Goal: Task Accomplishment & Management: Complete application form

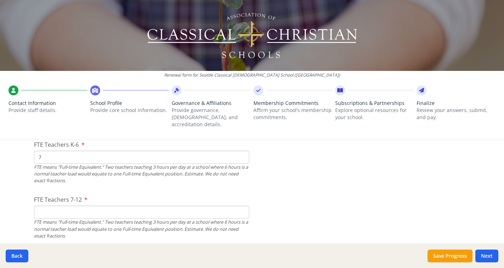
scroll to position [453, 0]
click at [56, 151] on input "7" at bounding box center [141, 157] width 215 height 13
type input "9.75"
click at [59, 206] on input "FTE Teachers 7-12" at bounding box center [141, 212] width 215 height 13
type input "7.5"
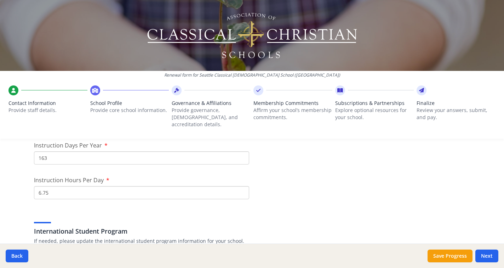
scroll to position [649, 0]
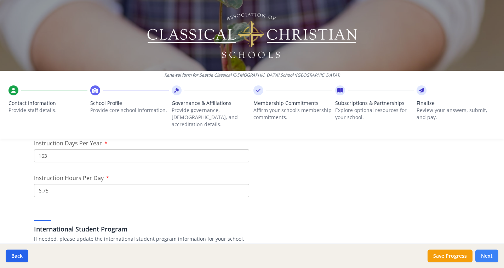
click at [488, 258] on button "Next" at bounding box center [486, 255] width 23 height 13
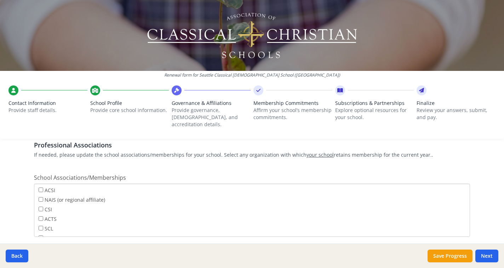
scroll to position [0, 0]
click at [41, 225] on input "SCL" at bounding box center [41, 227] width 5 height 5
checkbox input "true"
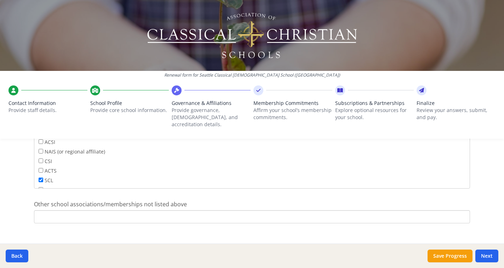
scroll to position [472, 0]
click at [488, 258] on button "Next" at bounding box center [486, 255] width 23 height 13
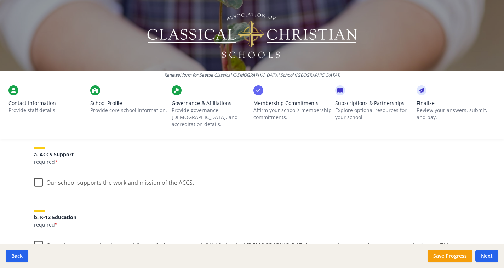
scroll to position [97, 0]
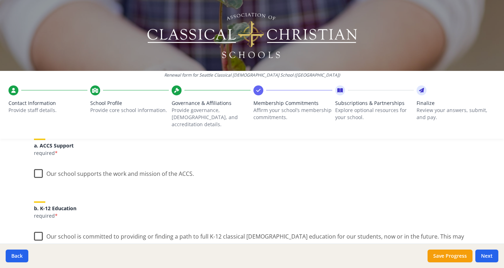
click at [38, 167] on label "Our school supports the work and mission of the ACCS." at bounding box center [114, 171] width 160 height 15
click at [0, 0] on input "Our school supports the work and mission of the ACCS." at bounding box center [0, 0] width 0 height 0
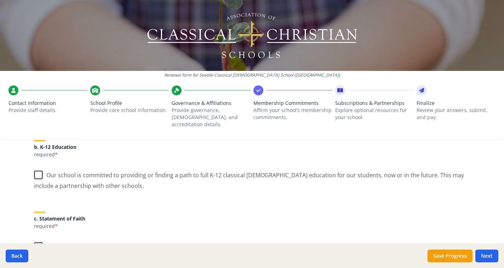
scroll to position [159, 0]
click at [38, 167] on label "Our school is committed to providing or finding a path to full K-12 classical […" at bounding box center [252, 177] width 436 height 24
click at [0, 0] on input "Our school is committed to providing or finding a path to full K-12 classical […" at bounding box center [0, 0] width 0 height 0
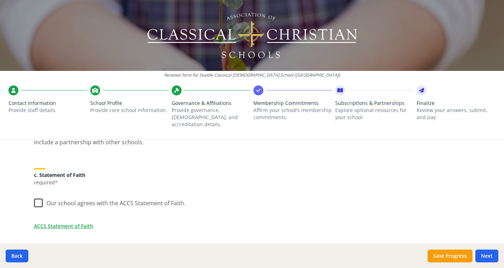
scroll to position [231, 0]
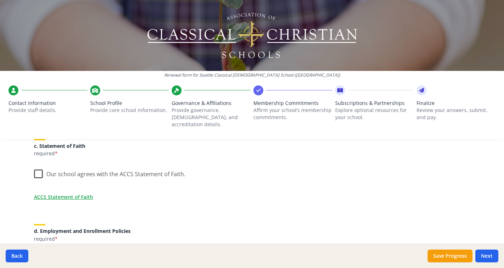
click at [37, 166] on label "Our school agrees with the ACCS Statement of Faith." at bounding box center [109, 172] width 151 height 15
click at [0, 0] on input "Our school agrees with the ACCS Statement of Faith." at bounding box center [0, 0] width 0 height 0
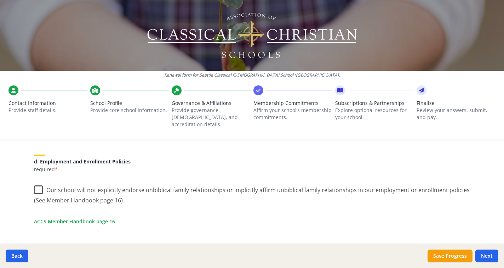
scroll to position [302, 0]
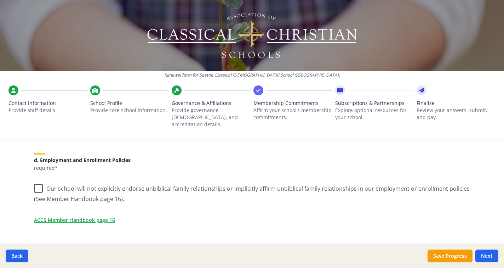
click at [37, 180] on label "Our school will not explicitly endorse unbiblical family relationships or impli…" at bounding box center [252, 191] width 436 height 24
click at [0, 0] on input "Our school will not explicitly endorse unbiblical family relationships or impli…" at bounding box center [0, 0] width 0 height 0
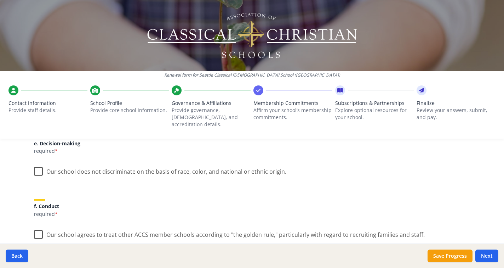
scroll to position [413, 0]
click at [38, 161] on label "Our school does not discriminate on the basis of race, color, and national or e…" at bounding box center [160, 168] width 252 height 15
click at [0, 0] on input "Our school does not discriminate on the basis of race, color, and national or e…" at bounding box center [0, 0] width 0 height 0
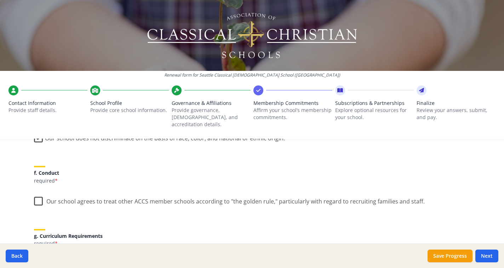
scroll to position [446, 0]
click at [37, 192] on label "Our school agrees to treat other ACCS member schools according to "the golden r…" at bounding box center [229, 198] width 391 height 15
click at [0, 0] on input "Our school agrees to treat other ACCS member schools according to "the golden r…" at bounding box center [0, 0] width 0 height 0
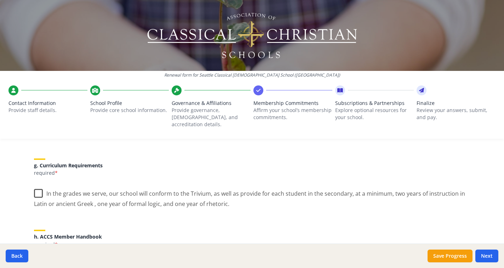
scroll to position [521, 0]
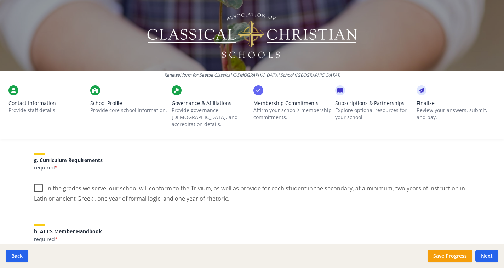
click at [38, 179] on label "In the grades we serve, our school will conform to the Trivium, as well as prov…" at bounding box center [252, 191] width 436 height 24
click at [0, 0] on input "In the grades we serve, our school will conform to the Trivium, as well as prov…" at bounding box center [0, 0] width 0 height 0
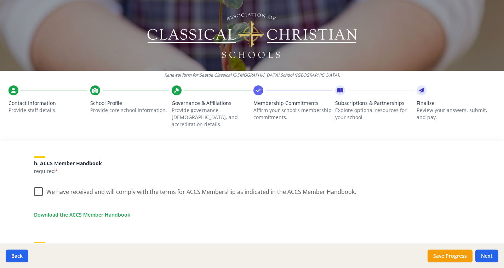
scroll to position [589, 0]
click at [38, 183] on label "We have received and will comply with the terms for ACCS Membership as indicate…" at bounding box center [195, 189] width 322 height 15
click at [0, 0] on input "We have received and will comply with the terms for ACCS Membership as indicate…" at bounding box center [0, 0] width 0 height 0
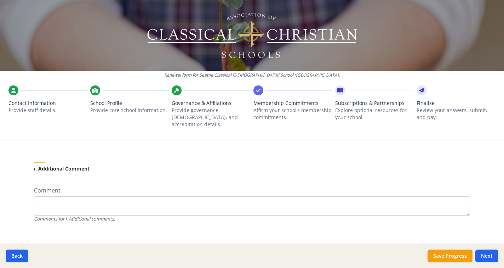
scroll to position [669, 0]
click at [487, 253] on button "Next" at bounding box center [486, 255] width 23 height 13
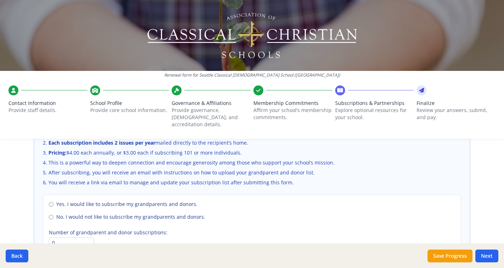
scroll to position [493, 0]
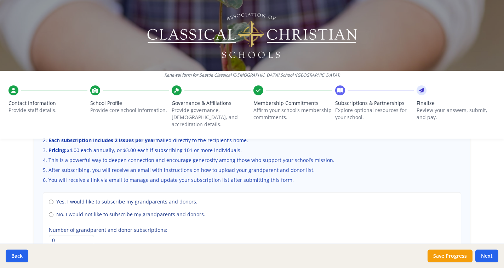
click at [51, 212] on input "No. I would not like to subscribe my grandparents and donors." at bounding box center [51, 214] width 5 height 5
radio input "true"
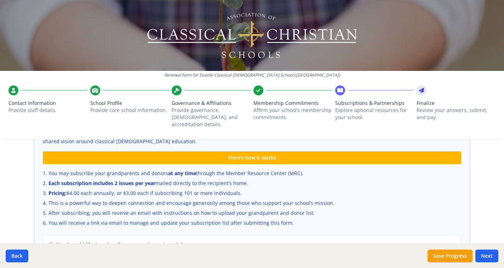
scroll to position [450, 0]
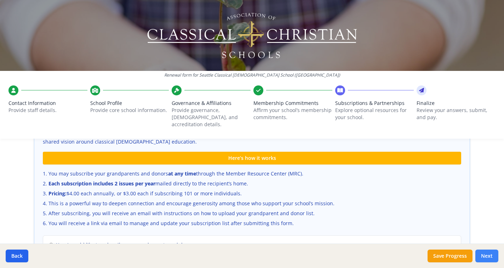
click at [487, 258] on button "Next" at bounding box center [486, 255] width 23 height 13
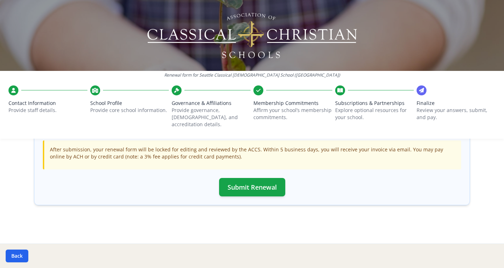
scroll to position [242, 0]
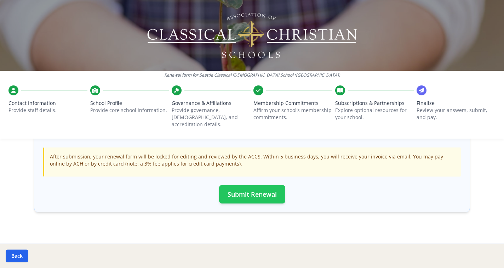
click at [276, 190] on button "Submit Renewal" at bounding box center [252, 194] width 66 height 18
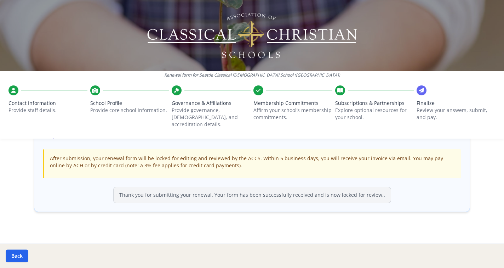
scroll to position [240, 0]
